Goal: Task Accomplishment & Management: Manage account settings

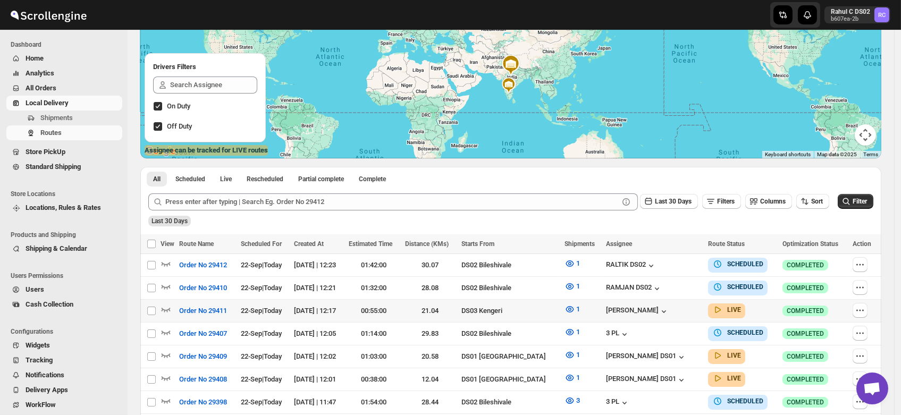
scroll to position [114, 0]
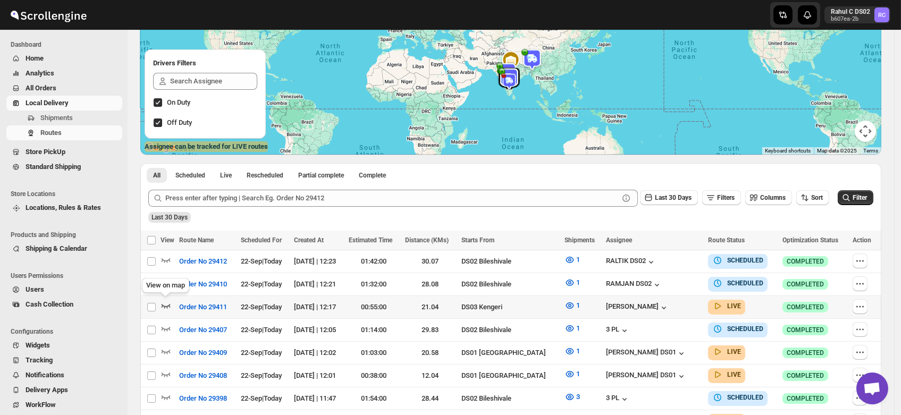
click at [165, 300] on icon "button" at bounding box center [166, 305] width 11 height 11
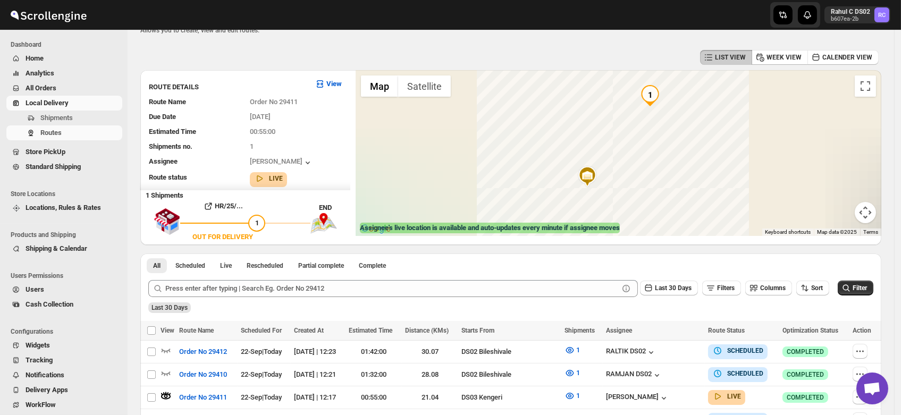
scroll to position [0, 0]
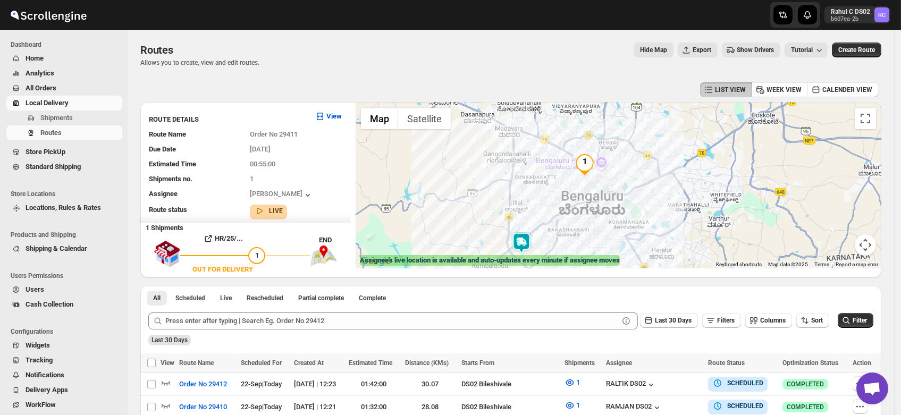
drag, startPoint x: 661, startPoint y: 154, endPoint x: 587, endPoint y: 191, distance: 83.5
click at [587, 191] on div at bounding box center [619, 186] width 526 height 166
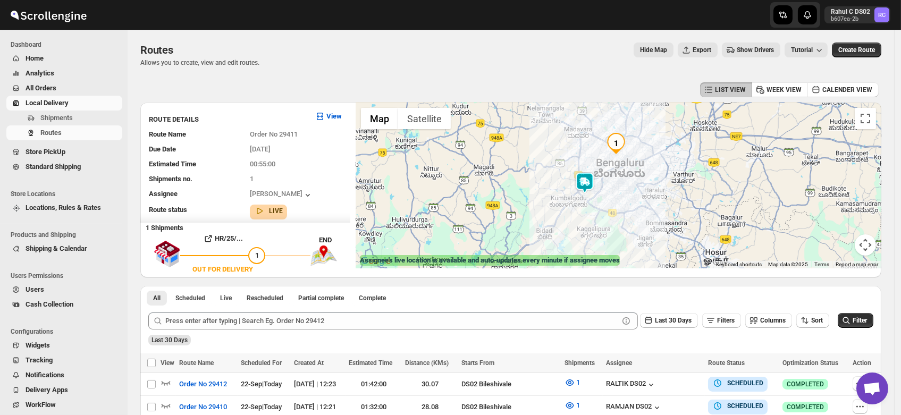
drag, startPoint x: 574, startPoint y: 228, endPoint x: 612, endPoint y: 195, distance: 50.1
click at [612, 195] on div at bounding box center [619, 186] width 526 height 166
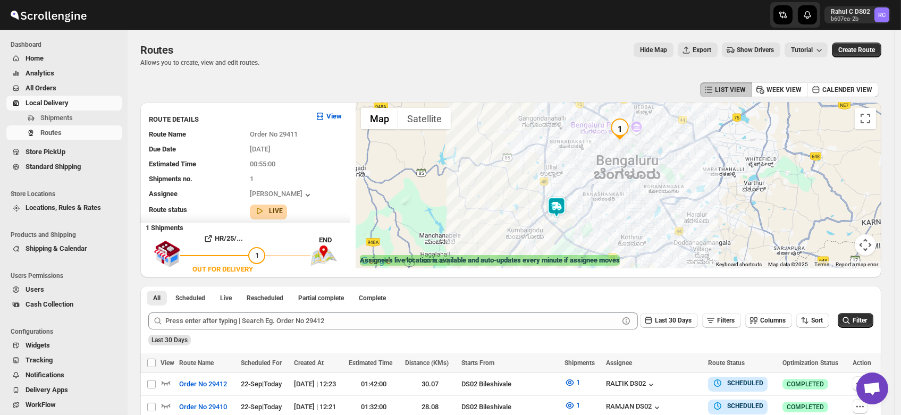
drag, startPoint x: 632, startPoint y: 174, endPoint x: 626, endPoint y: 206, distance: 32.4
click at [626, 206] on div at bounding box center [619, 186] width 526 height 166
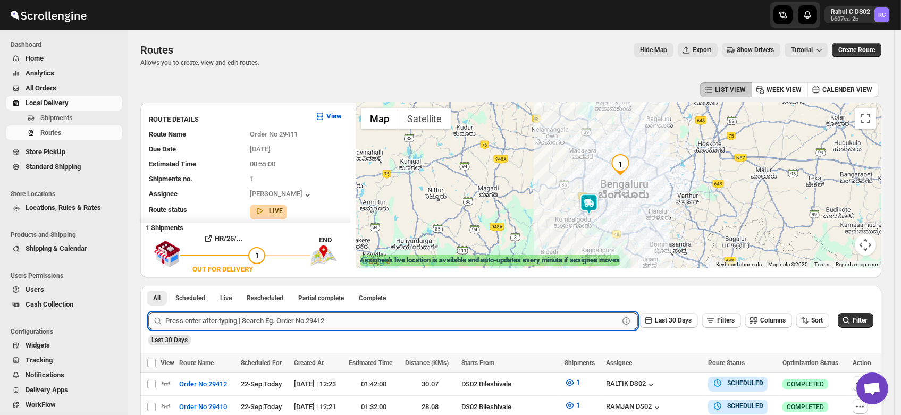
click at [241, 324] on input "text" at bounding box center [392, 321] width 454 height 17
type input "28265"
click at [148, 286] on button "Submit" at bounding box center [163, 291] width 30 height 11
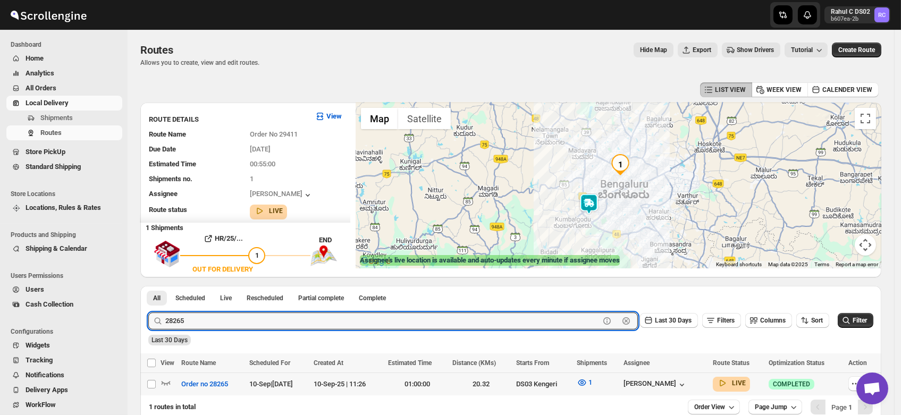
scroll to position [60, 0]
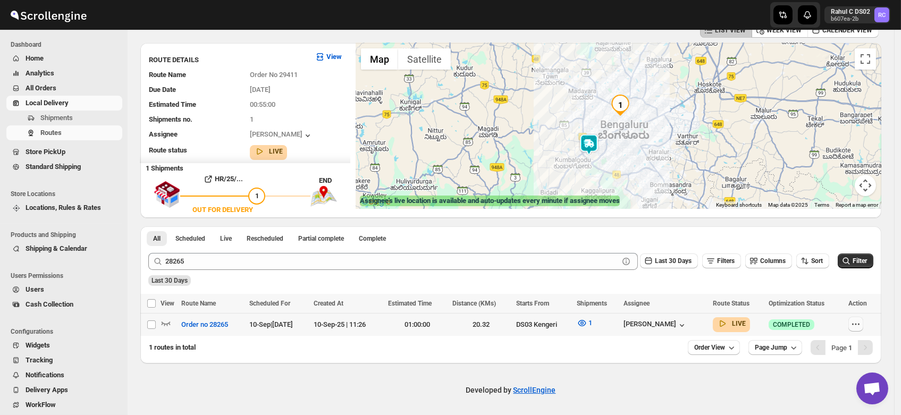
click at [861, 324] on icon "button" at bounding box center [856, 324] width 11 height 11
checkbox input "true"
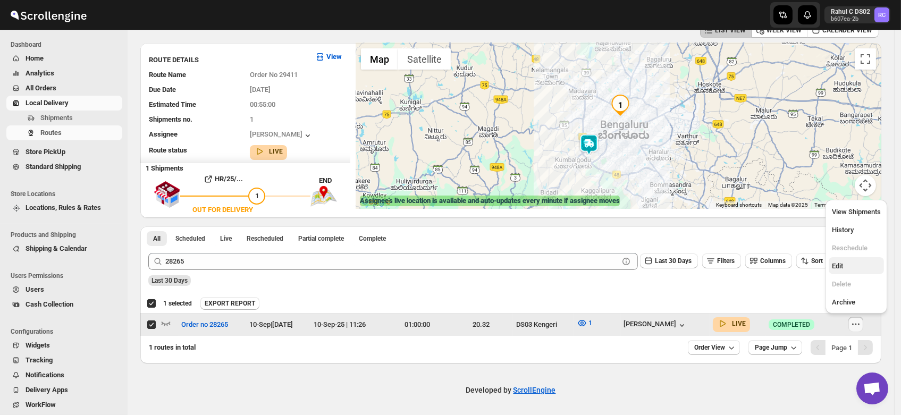
click at [841, 266] on span "Edit" at bounding box center [837, 266] width 11 height 8
checkbox input "false"
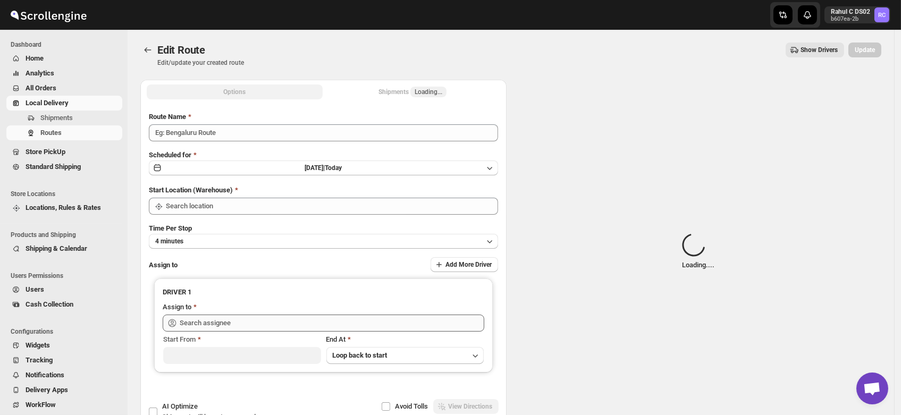
type input "Order no 28265"
type input "DS03 Kengeri"
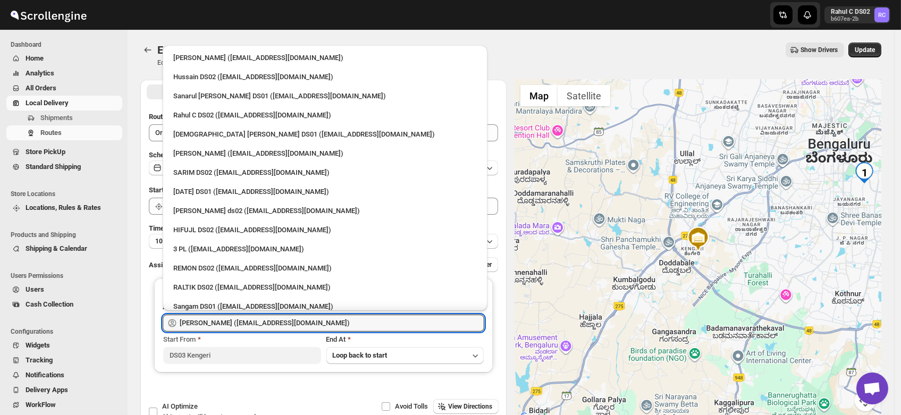
drag, startPoint x: 340, startPoint y: 324, endPoint x: 69, endPoint y: 345, distance: 271.4
click at [69, 345] on div "Skip to content Rahul C DS02 b607ea-2b RC Dashboard Home Analytics All Orders L…" at bounding box center [450, 243] width 901 height 486
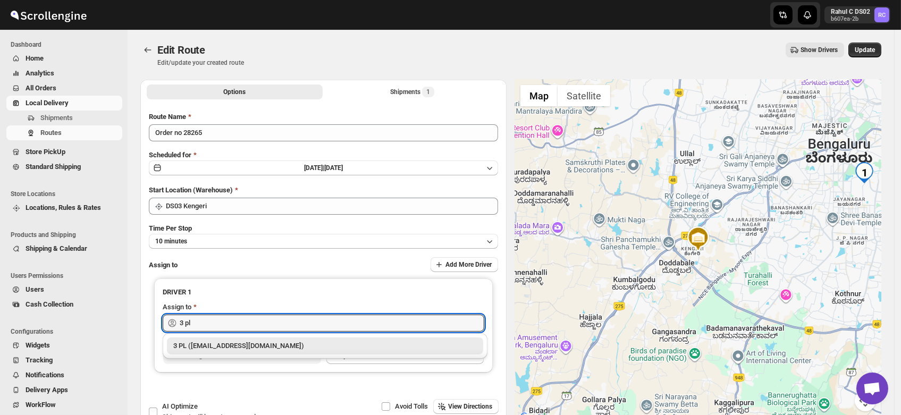
click at [237, 349] on div "3 PL (hello@home-run.co)" at bounding box center [325, 346] width 304 height 11
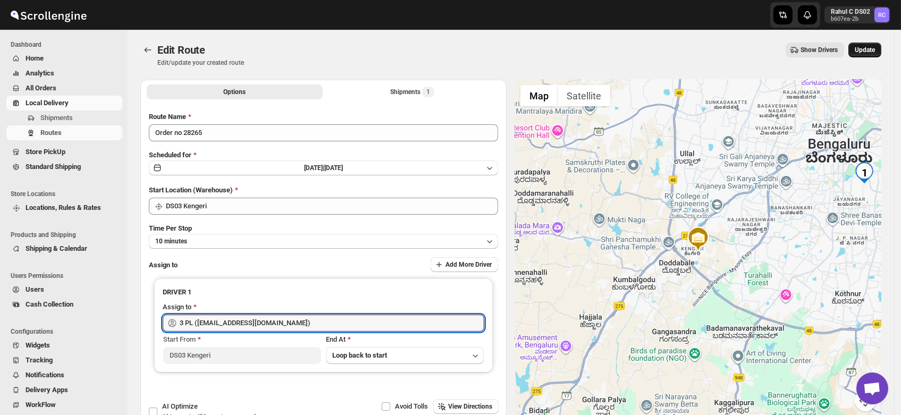
type input "3 PL (hello@home-run.co)"
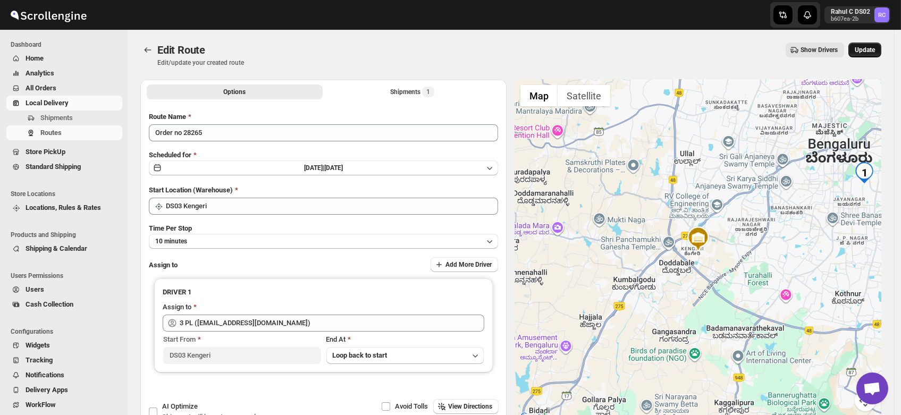
click at [877, 43] on button "Update" at bounding box center [865, 50] width 33 height 15
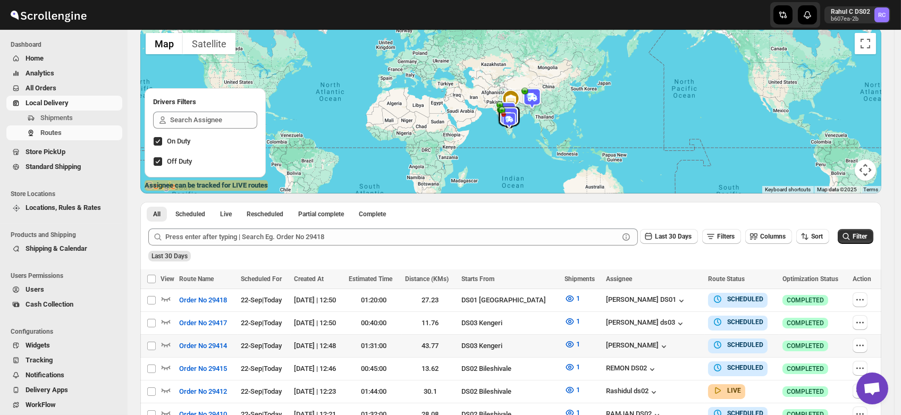
scroll to position [76, 0]
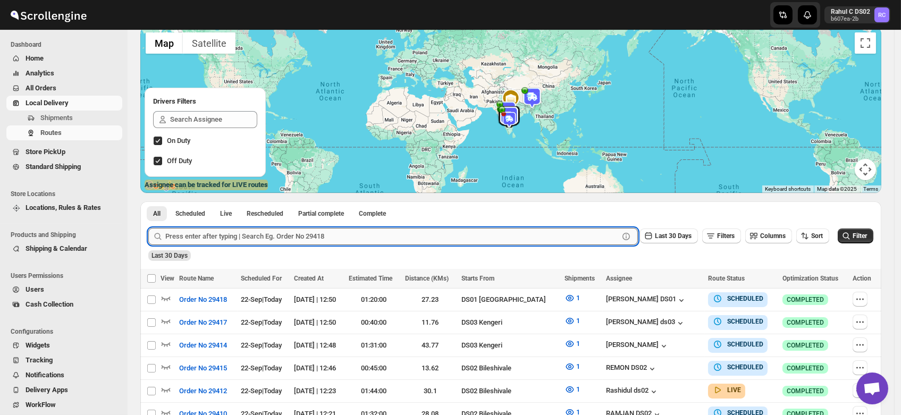
click at [212, 232] on input "text" at bounding box center [392, 236] width 454 height 17
type input "29348"
click at [148, 202] on button "Submit" at bounding box center [163, 207] width 30 height 11
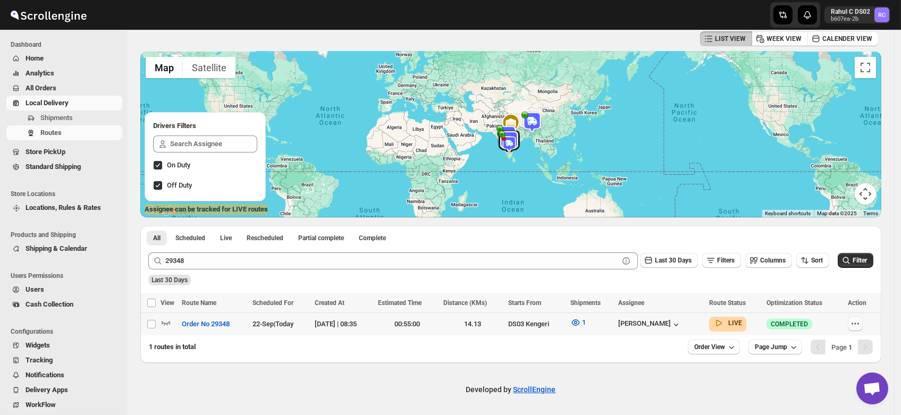
click at [861, 324] on icon "button" at bounding box center [855, 324] width 11 height 11
checkbox input "true"
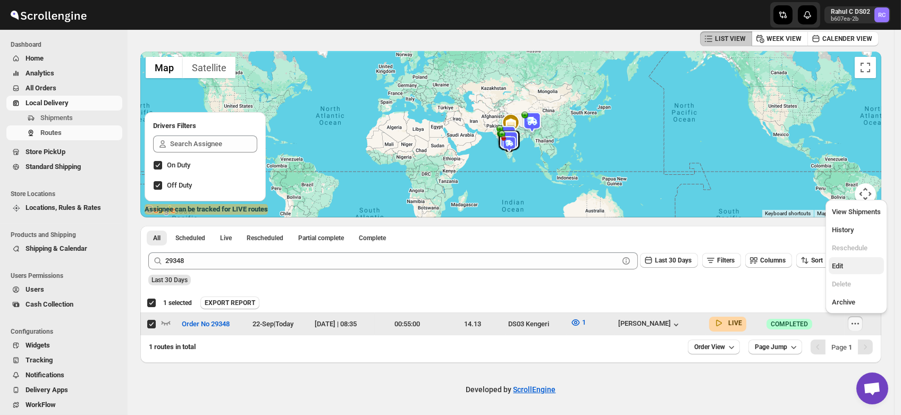
click at [839, 267] on span "Edit" at bounding box center [837, 266] width 11 height 8
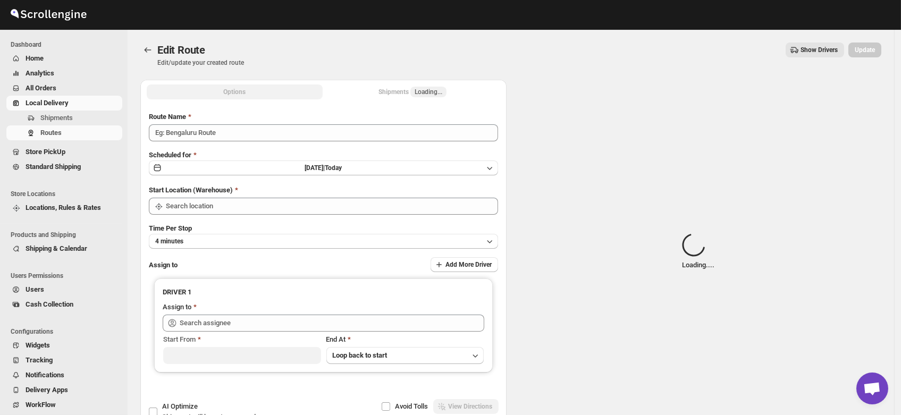
type input "Order No 29348"
type input "DS03 Kengeri"
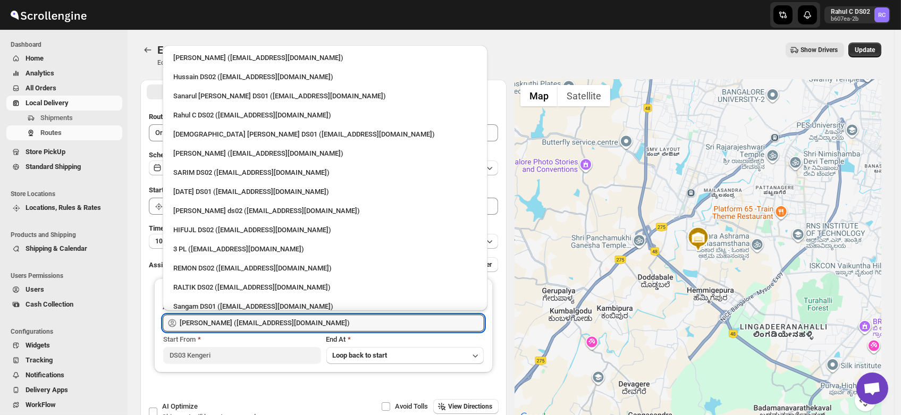
drag, startPoint x: 329, startPoint y: 320, endPoint x: 0, endPoint y: 364, distance: 332.1
click at [0, 364] on div "Skip to content Rahul C DS02 b607ea-2b RC Dashboard Home Analytics All Orders L…" at bounding box center [450, 243] width 901 height 486
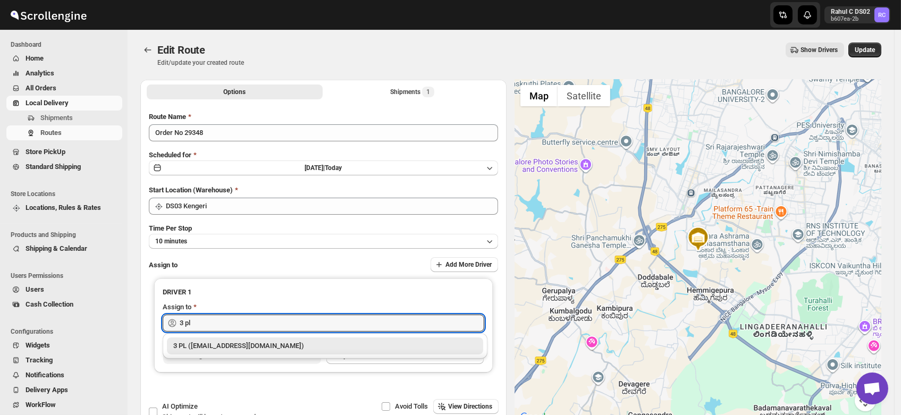
click at [203, 346] on div "3 PL (hello@home-run.co)" at bounding box center [325, 346] width 304 height 11
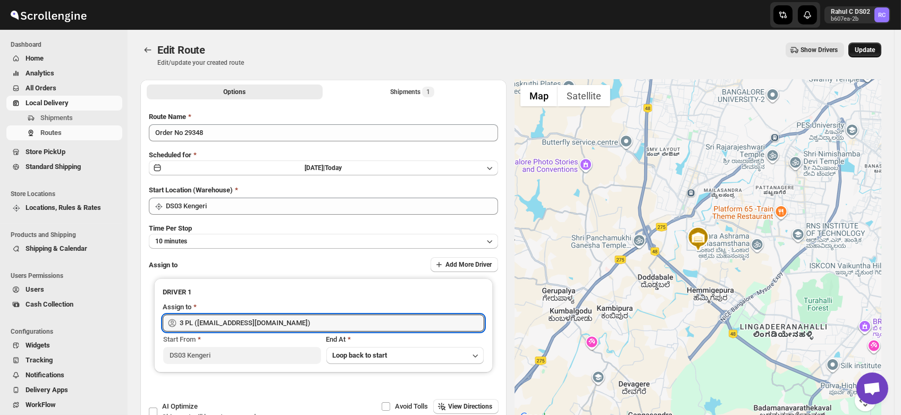
type input "3 PL (hello@home-run.co)"
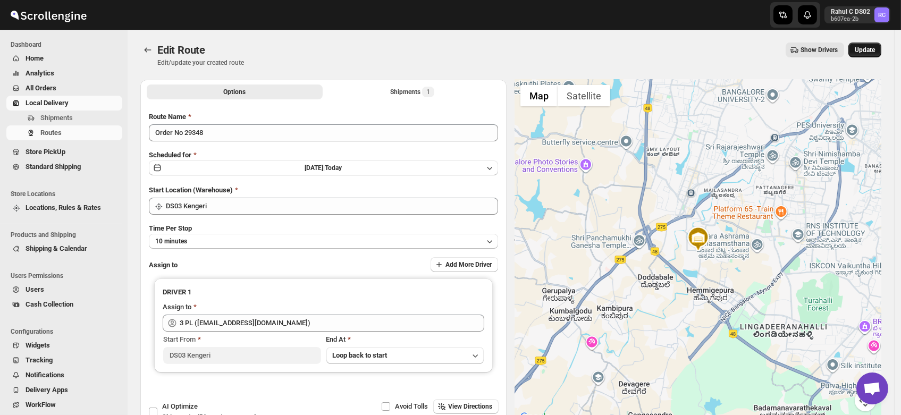
click at [866, 52] on span "Update" at bounding box center [865, 50] width 20 height 9
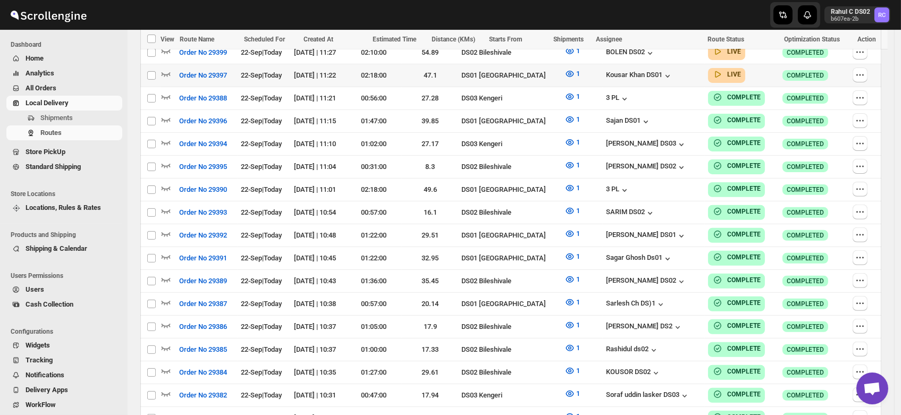
scroll to position [918, 0]
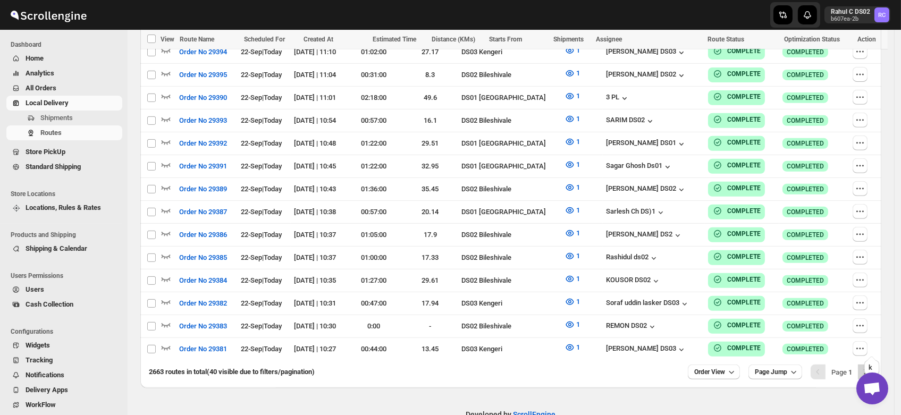
click at [871, 367] on icon "Next" at bounding box center [865, 372] width 11 height 11
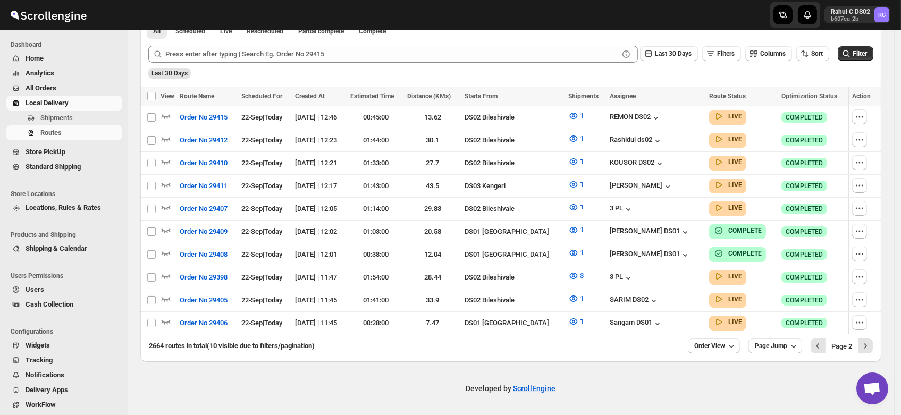
scroll to position [251, 0]
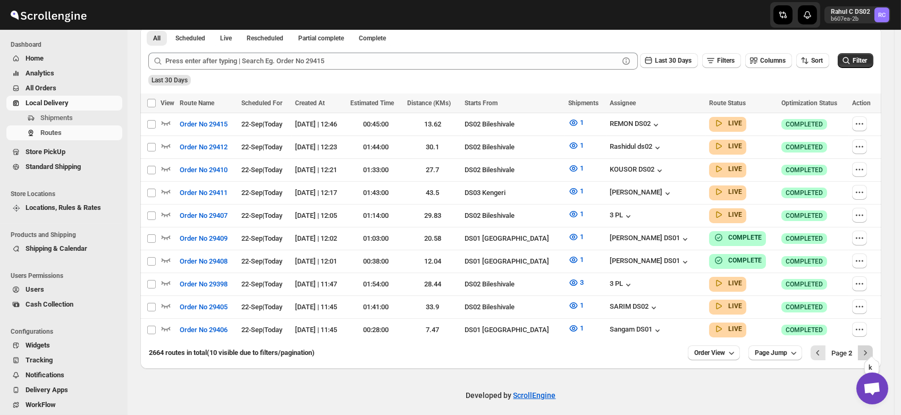
click at [871, 348] on icon "Next" at bounding box center [865, 353] width 11 height 11
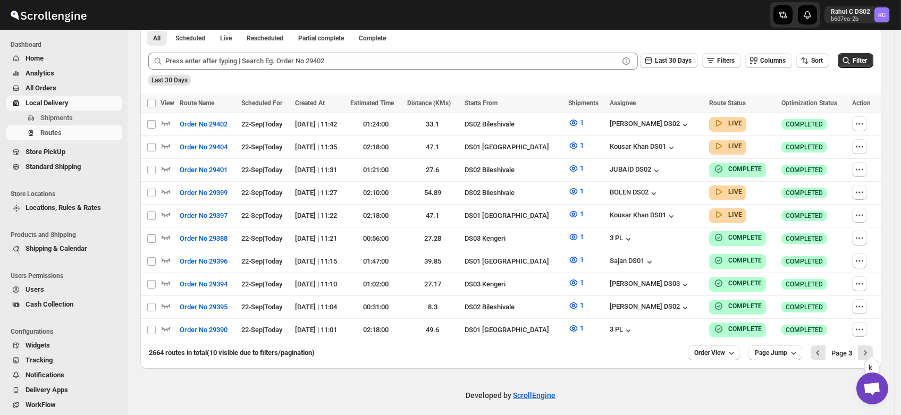
click at [871, 348] on icon "Next" at bounding box center [865, 353] width 11 height 11
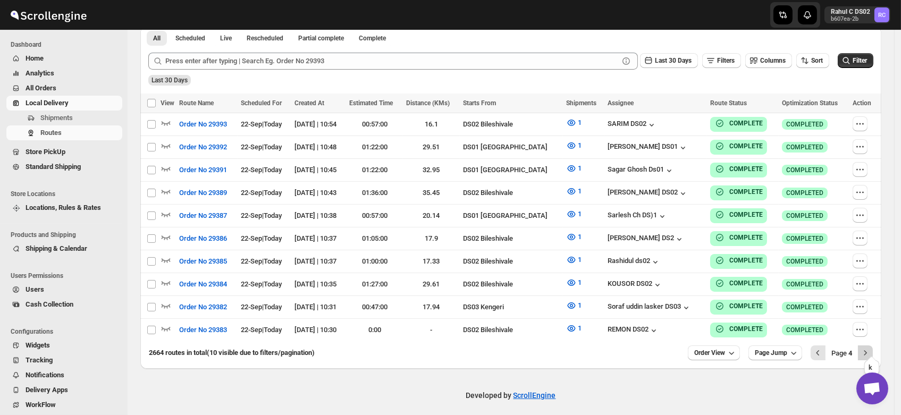
click at [871, 348] on icon "Next" at bounding box center [865, 353] width 11 height 11
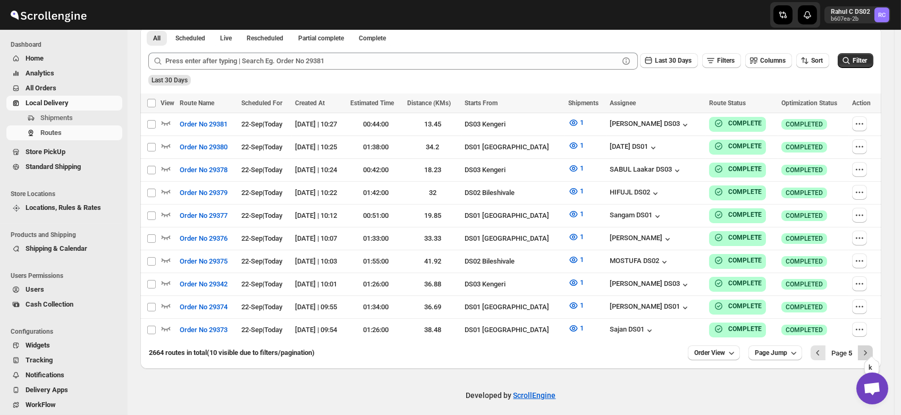
click at [871, 348] on icon "Next" at bounding box center [865, 353] width 11 height 11
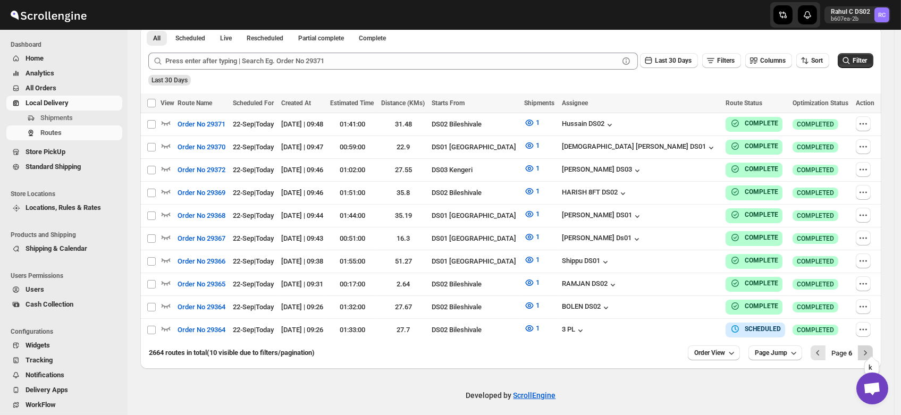
click at [870, 348] on icon "Next" at bounding box center [865, 353] width 11 height 11
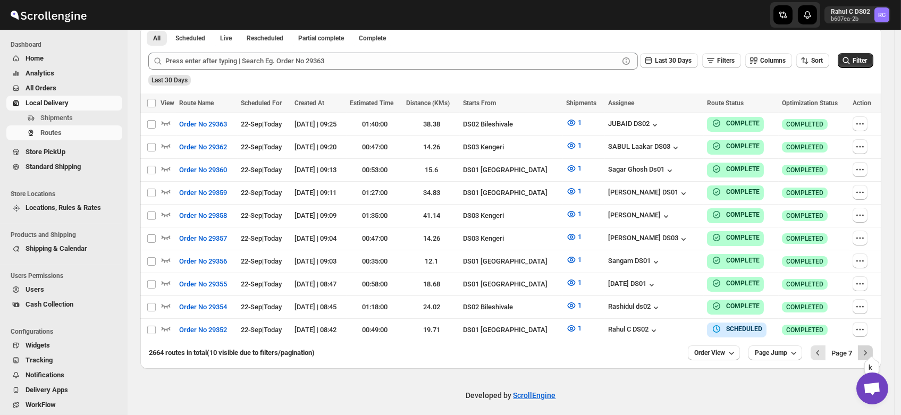
click at [871, 348] on icon "Next" at bounding box center [865, 353] width 11 height 11
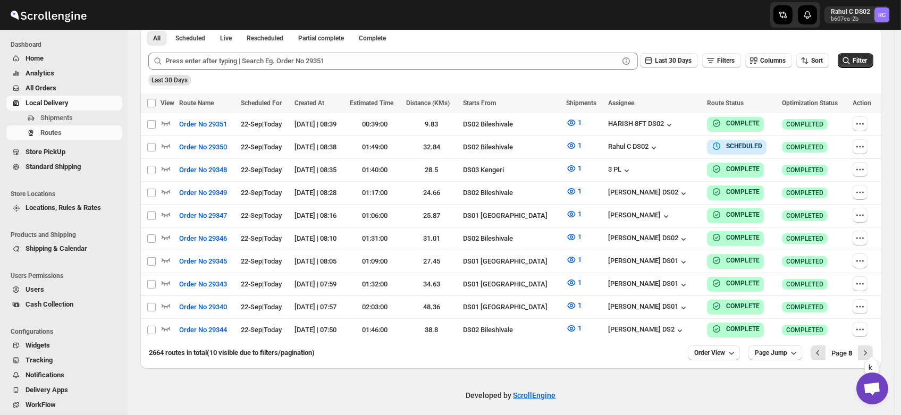
click at [871, 348] on icon "Next" at bounding box center [865, 353] width 11 height 11
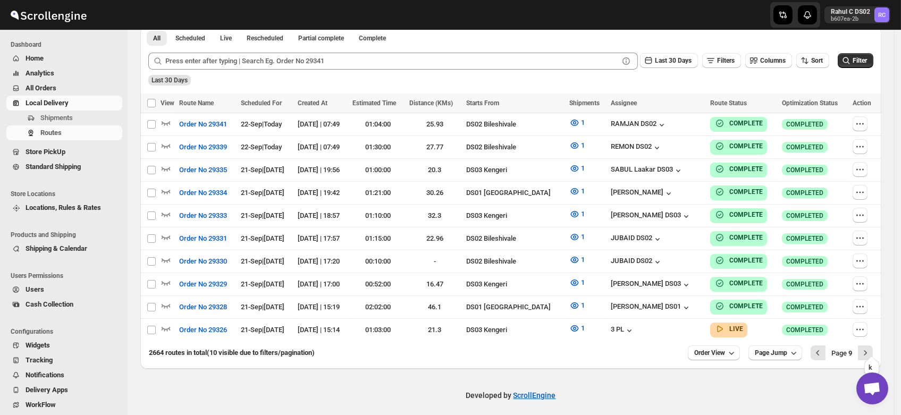
click at [871, 348] on icon "Next" at bounding box center [865, 353] width 11 height 11
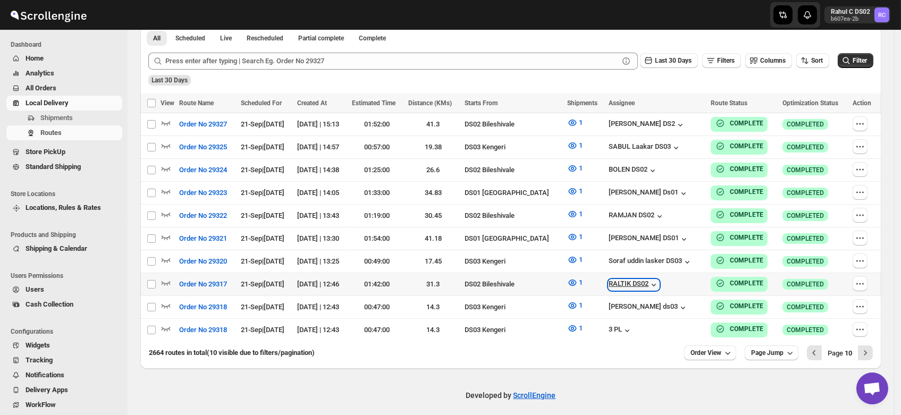
click at [628, 280] on div "RALTIK DS02" at bounding box center [634, 285] width 51 height 11
click at [637, 280] on div "RALTIK DS02" at bounding box center [634, 285] width 51 height 11
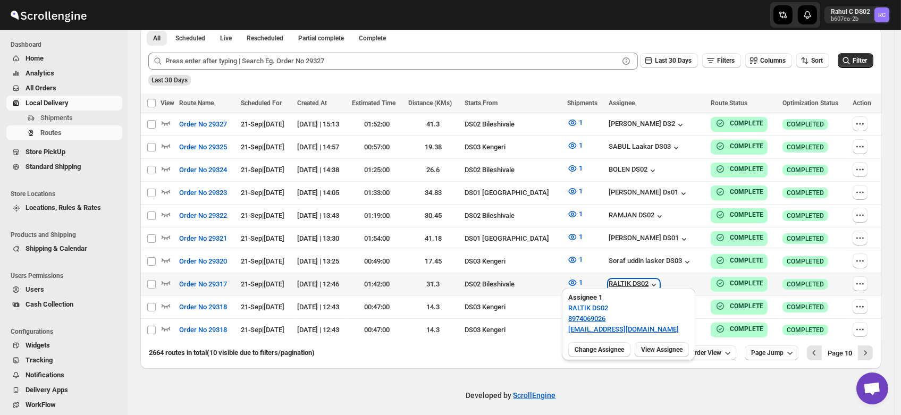
click at [637, 280] on div "RALTIK DS02" at bounding box center [634, 285] width 51 height 11
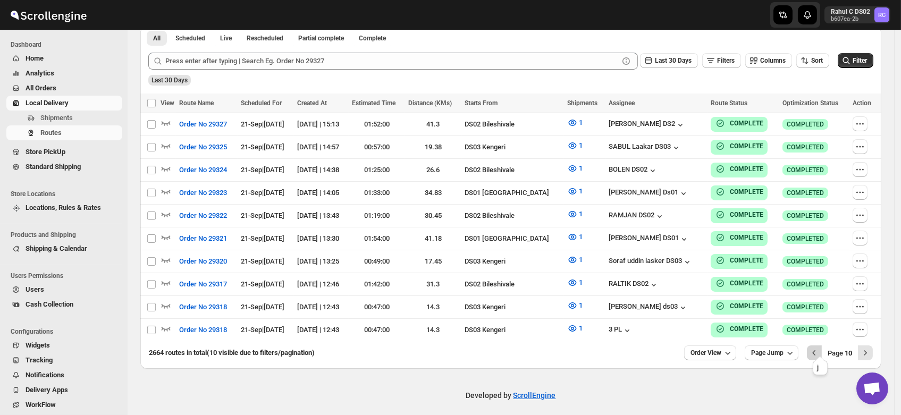
click at [820, 348] on icon "Previous" at bounding box center [814, 353] width 11 height 11
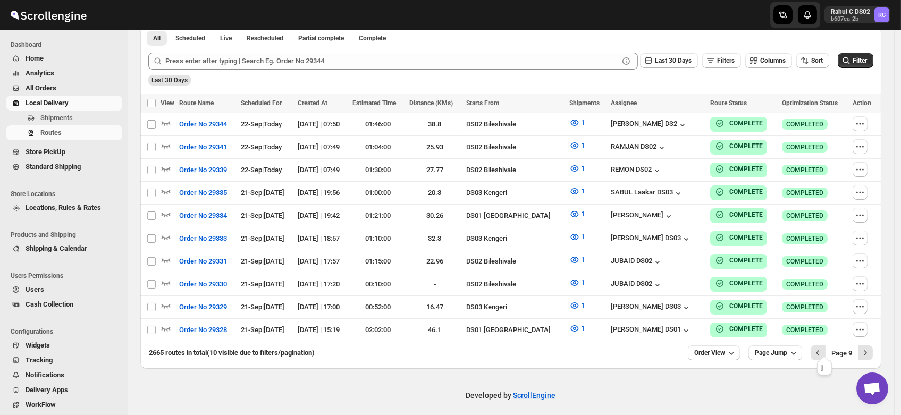
click at [822, 348] on icon "Previous" at bounding box center [818, 353] width 11 height 11
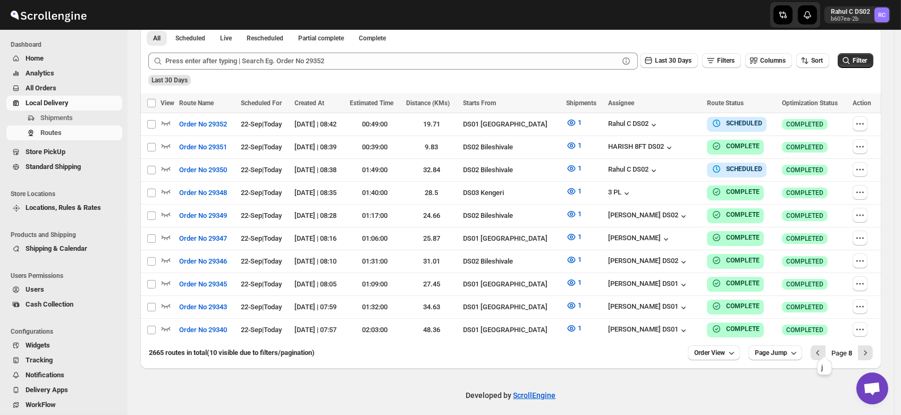
click at [822, 348] on icon "Previous" at bounding box center [818, 353] width 11 height 11
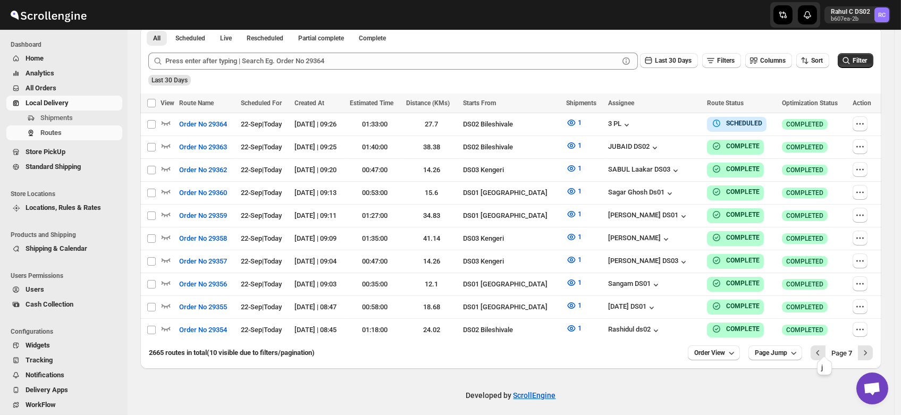
click at [822, 348] on icon "Previous" at bounding box center [818, 353] width 11 height 11
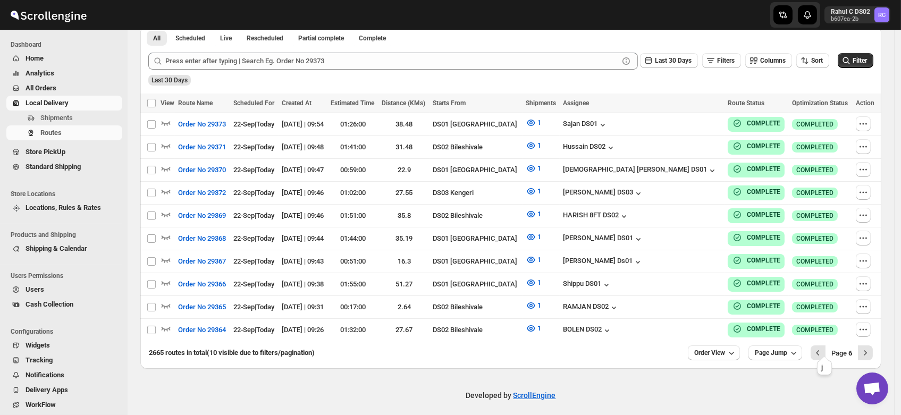
click at [822, 348] on icon "Previous" at bounding box center [818, 353] width 11 height 11
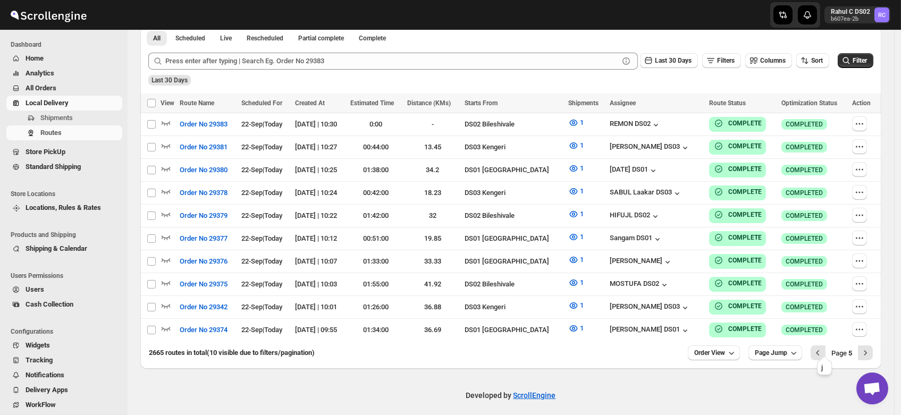
click at [822, 348] on icon "Previous" at bounding box center [818, 353] width 11 height 11
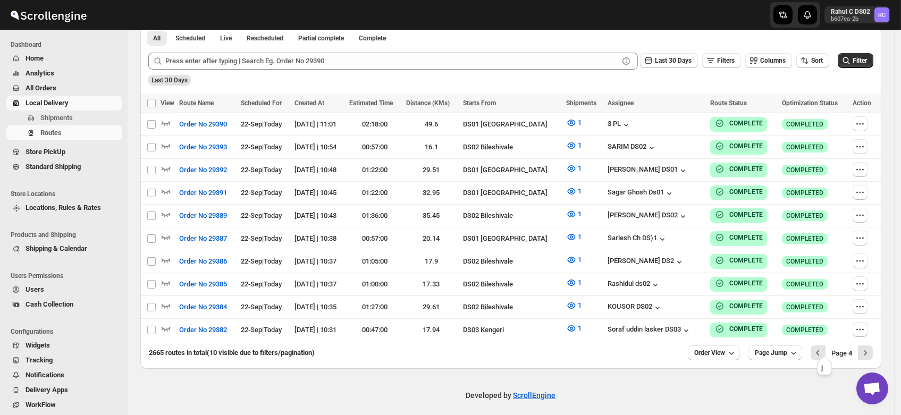
click at [822, 348] on icon "Previous" at bounding box center [818, 353] width 11 height 11
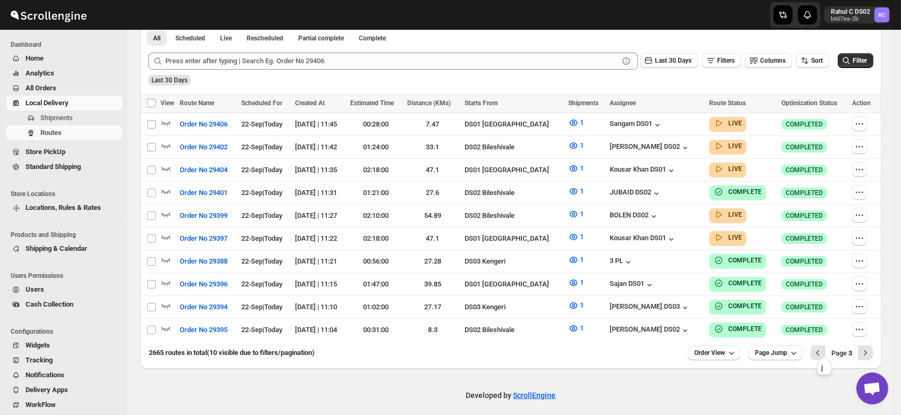
click at [822, 348] on icon "Previous" at bounding box center [818, 353] width 11 height 11
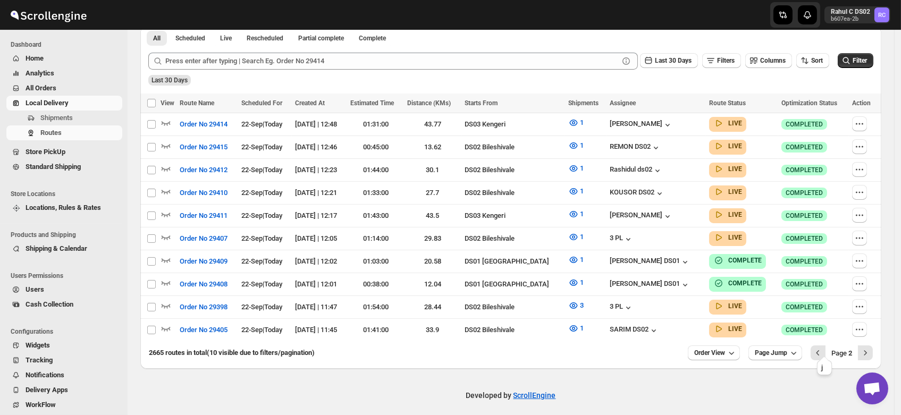
click at [822, 348] on icon "Previous" at bounding box center [818, 353] width 11 height 11
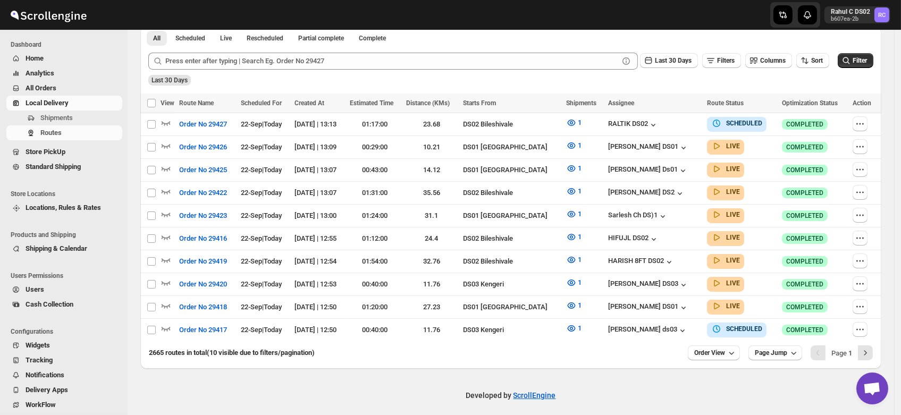
click at [822, 348] on div "Pagination" at bounding box center [818, 353] width 15 height 15
click at [630, 120] on div "RALTIK DS02" at bounding box center [633, 125] width 51 height 11
click at [629, 124] on div "RALTIK DS02" at bounding box center [633, 125] width 51 height 11
click at [30, 292] on span "Users" at bounding box center [35, 290] width 19 height 8
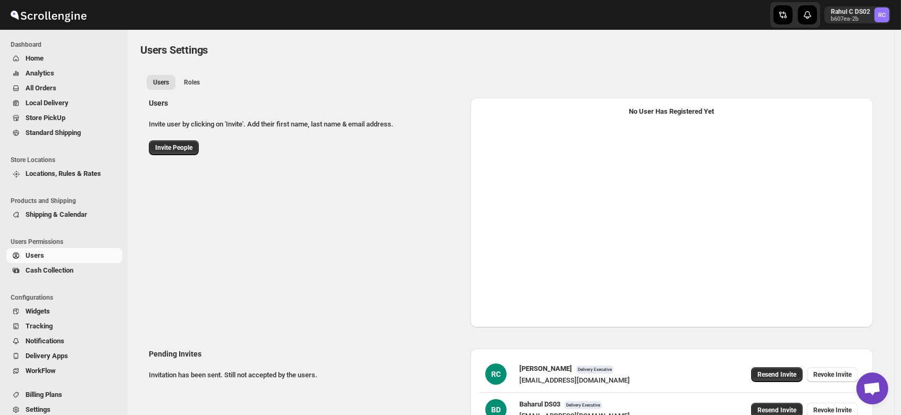
select select "637b767fbaab0276b10c91d5"
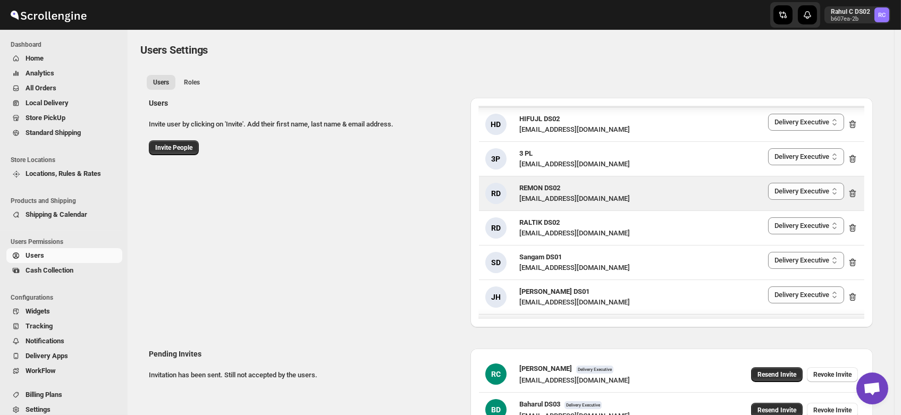
scroll to position [312, 0]
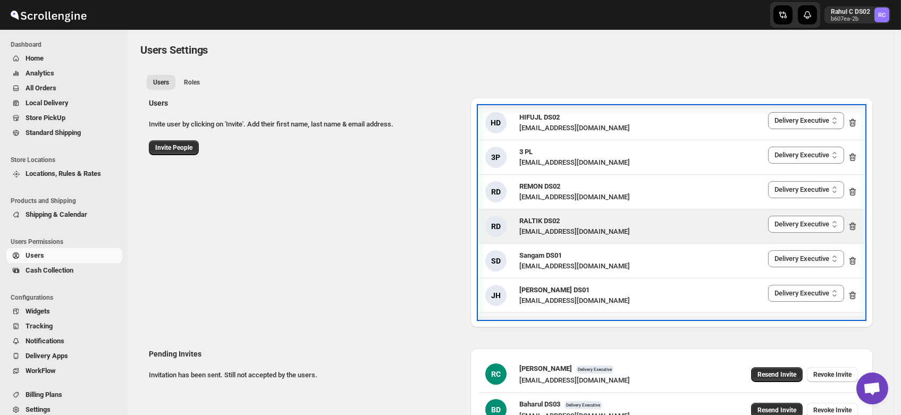
click at [560, 224] on span "RALTIK DS02" at bounding box center [540, 221] width 40 height 8
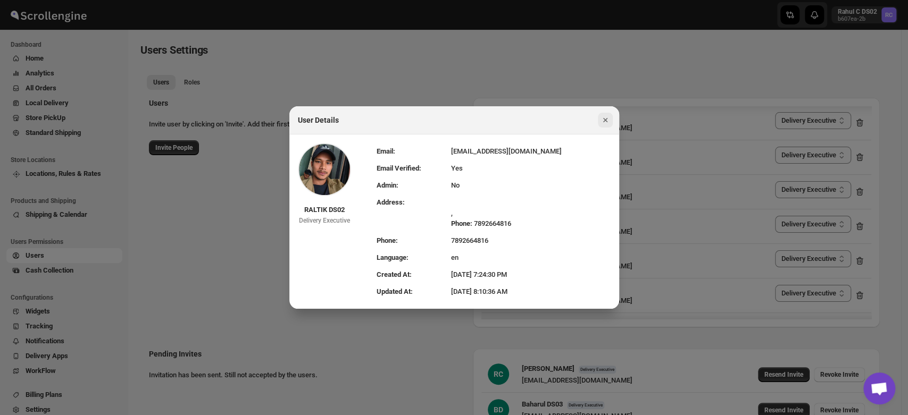
click at [604, 121] on icon "Close" at bounding box center [604, 120] width 4 height 4
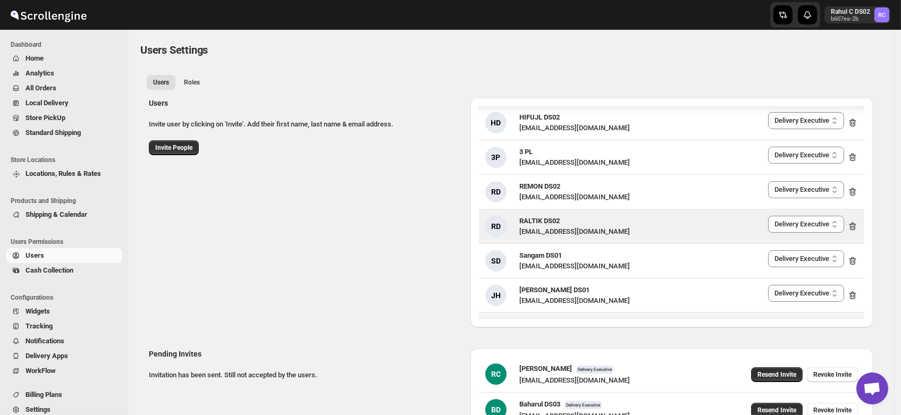
scroll to position [0, 0]
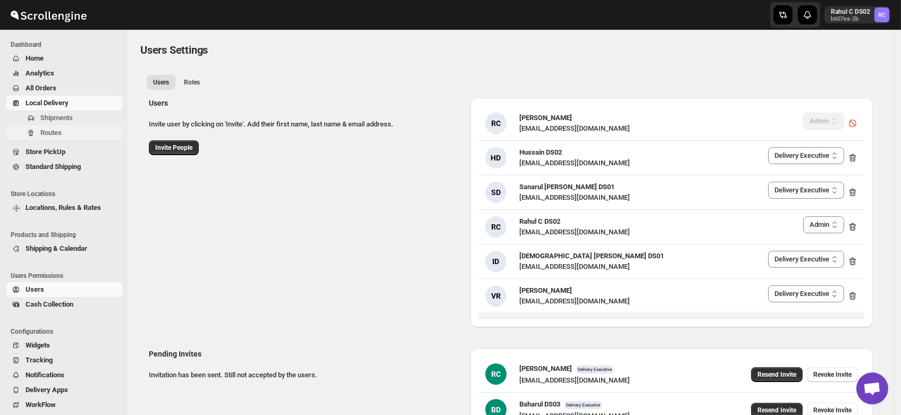
click at [43, 132] on span "Routes" at bounding box center [50, 133] width 21 height 8
